Goal: Information Seeking & Learning: Learn about a topic

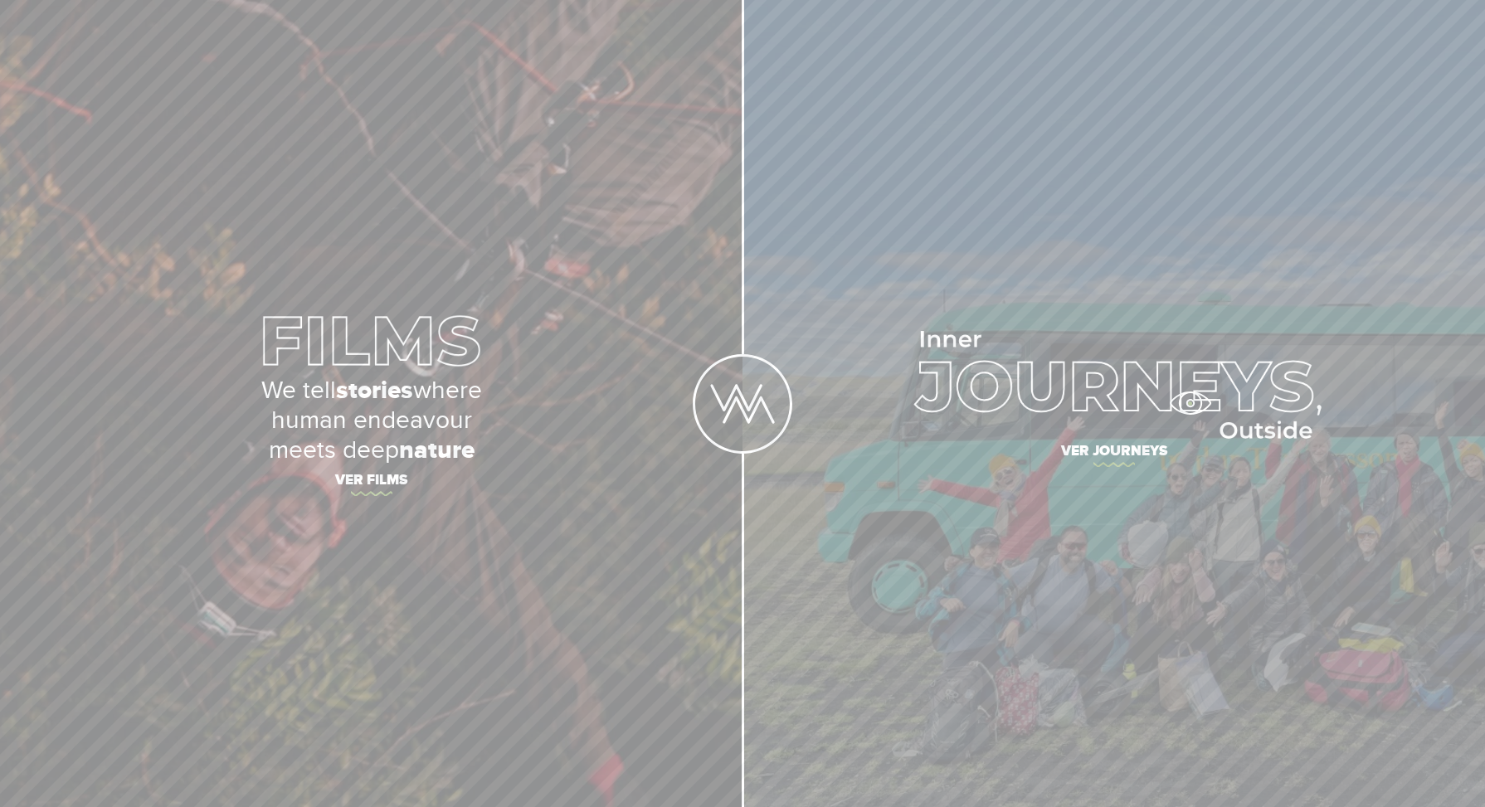
click at [1190, 403] on img at bounding box center [1114, 385] width 416 height 108
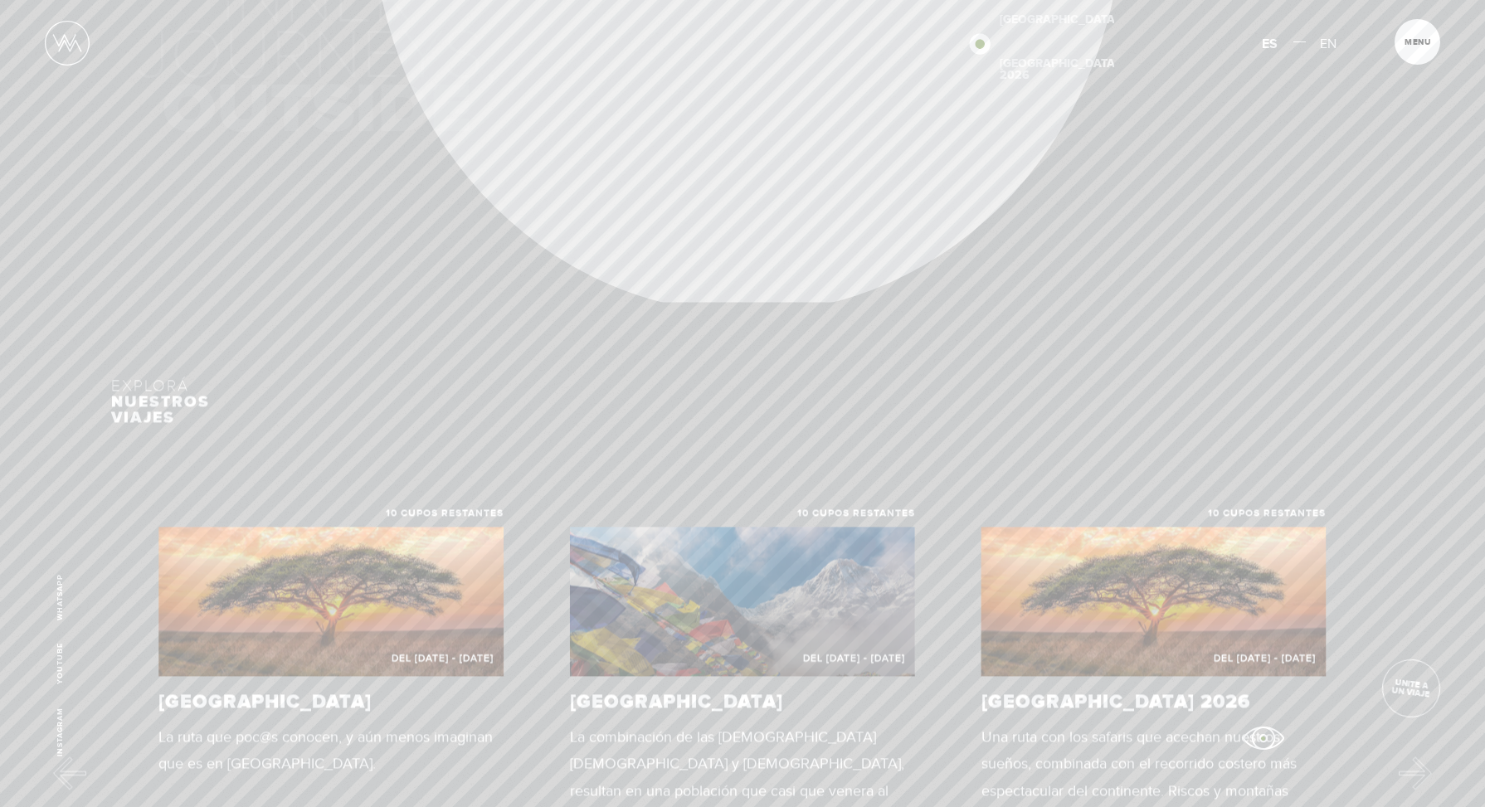
scroll to position [543, 0]
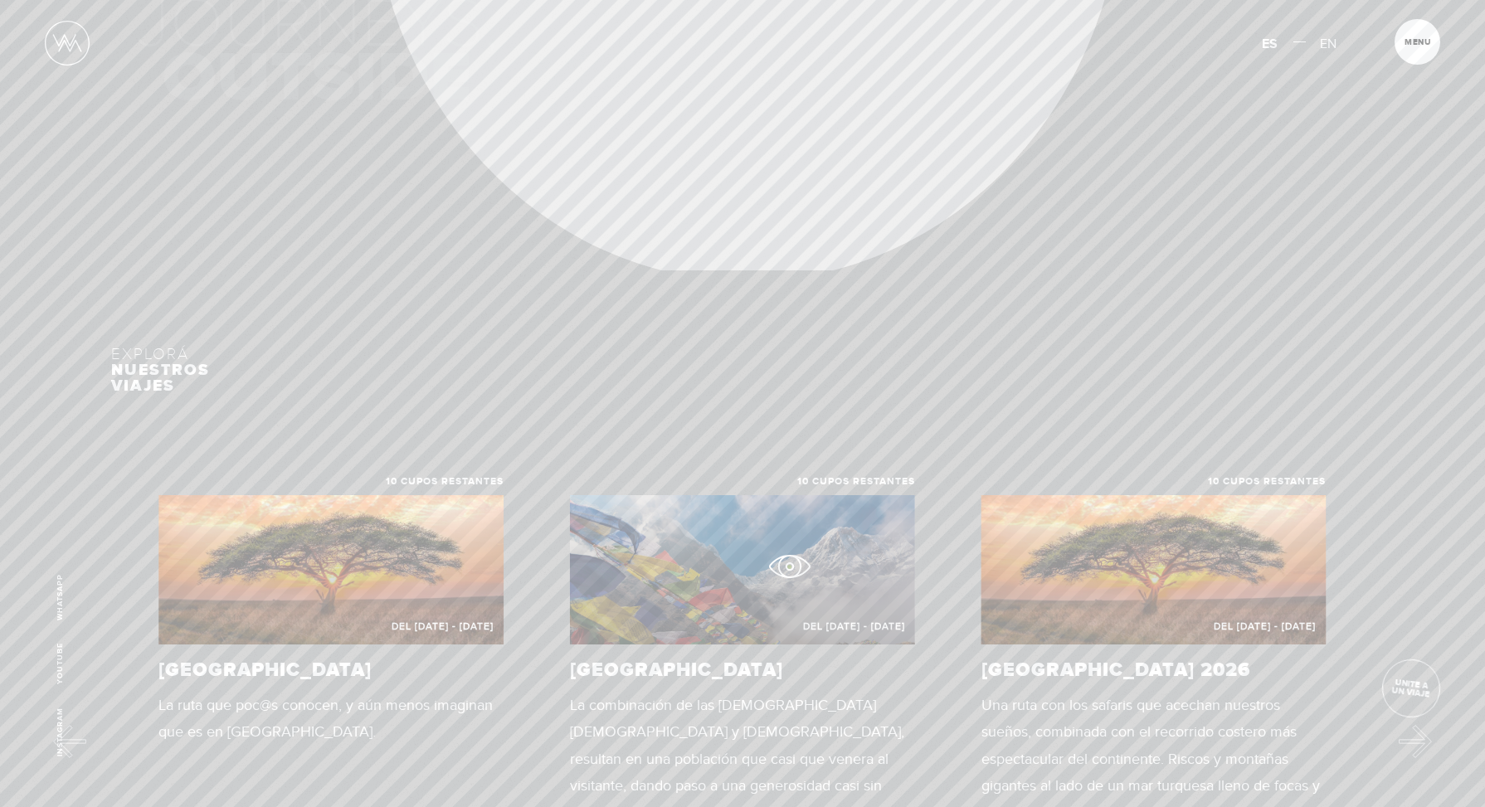
click at [789, 567] on figure "Del [DATE] - [DATE]" at bounding box center [742, 569] width 345 height 149
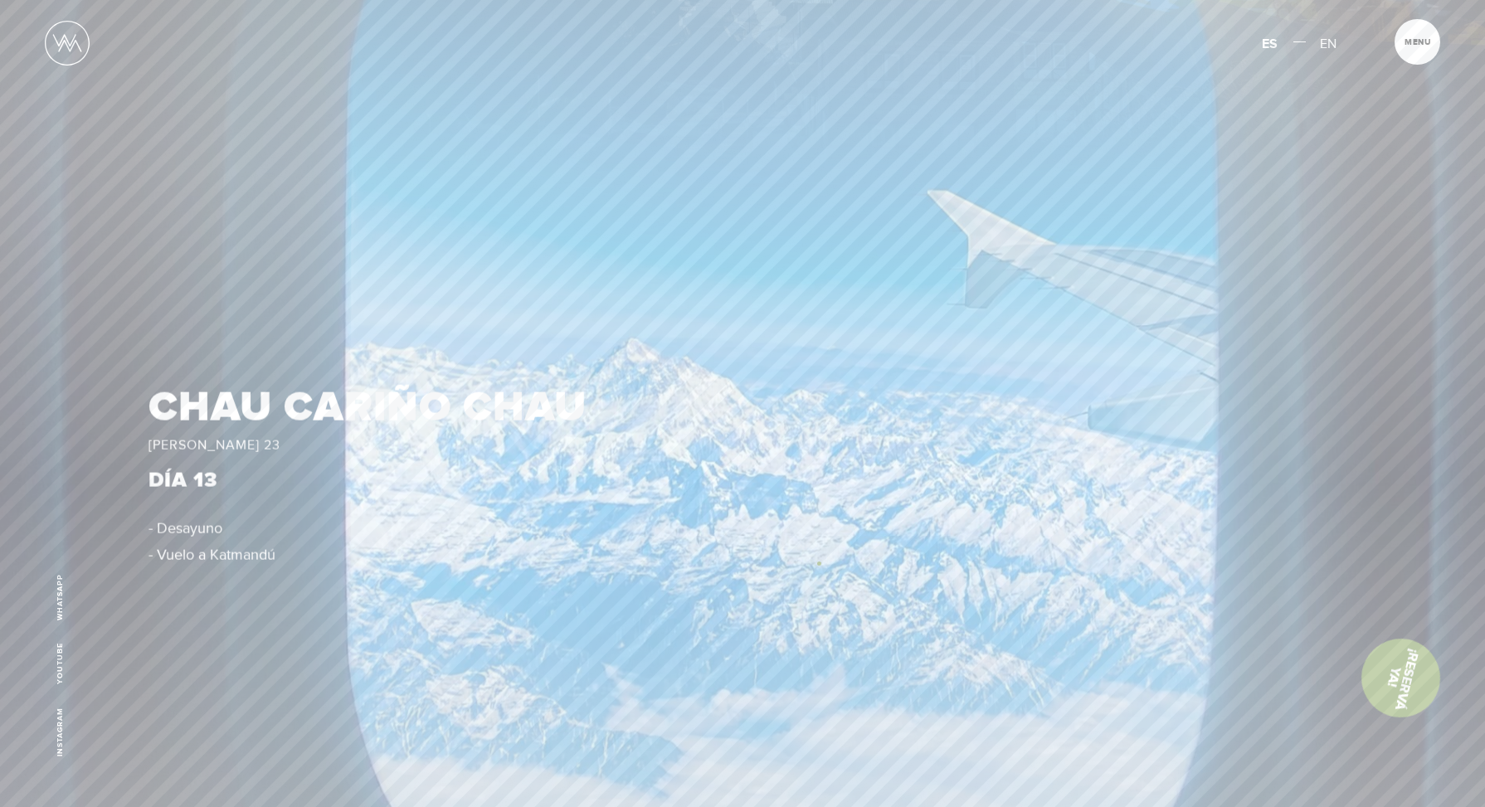
scroll to position [8644, 0]
